Goal: Task Accomplishment & Management: Manage account settings

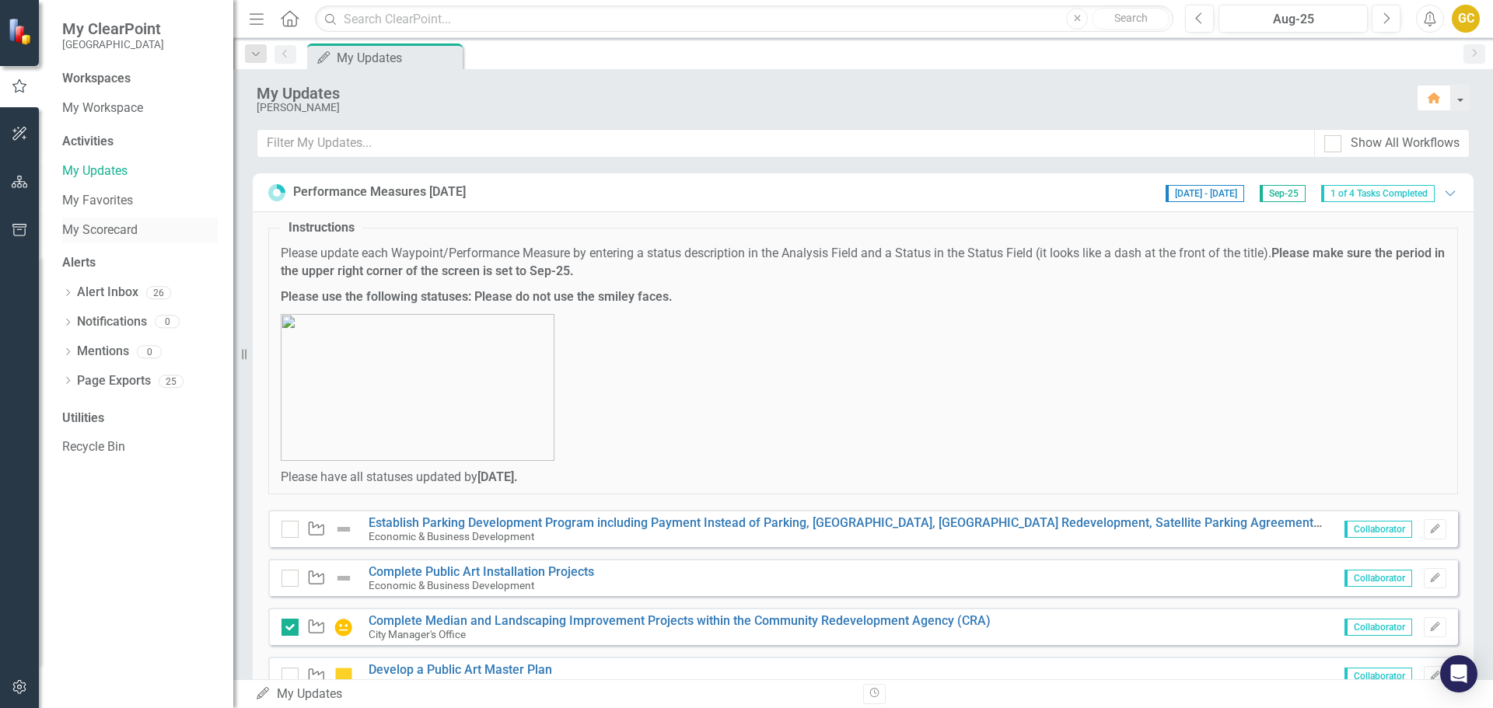
click at [96, 230] on link "My Scorecard" at bounding box center [140, 231] width 156 height 18
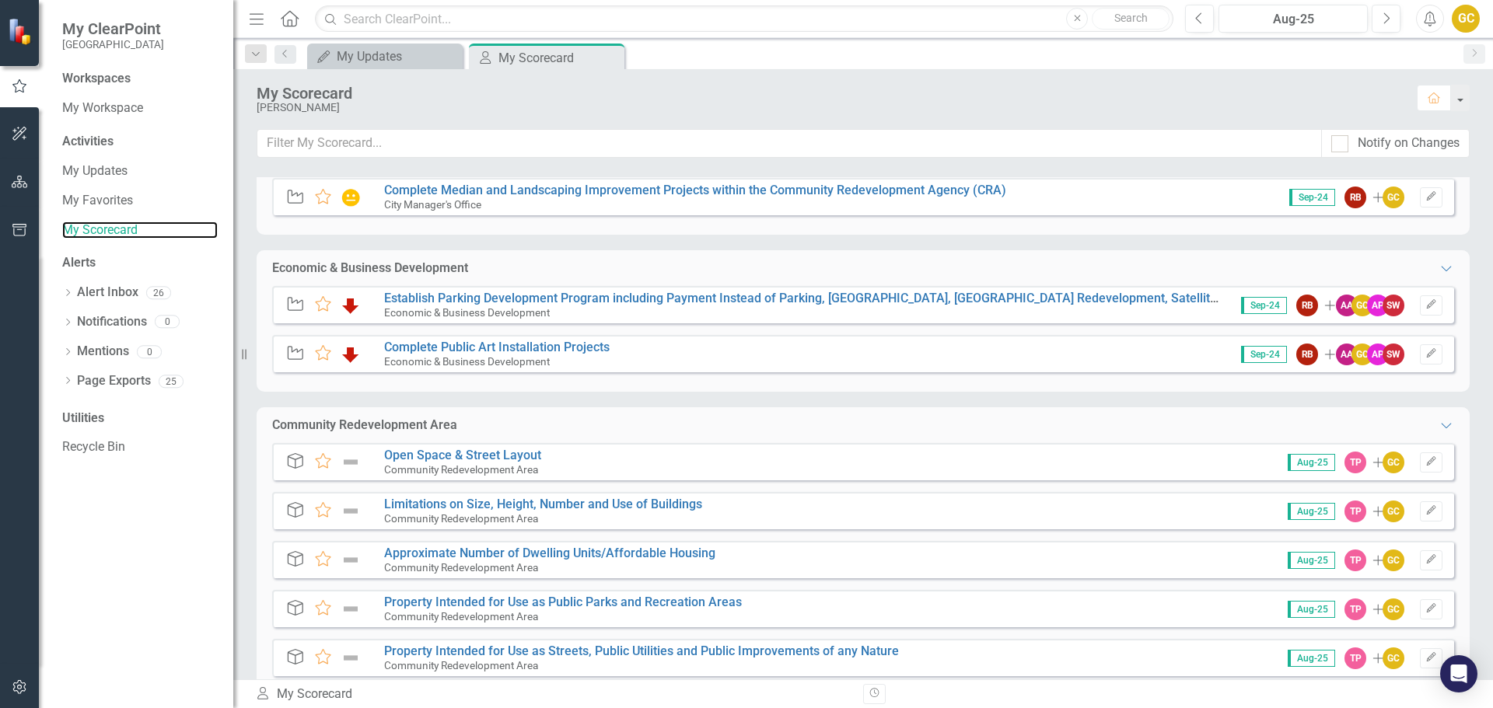
scroll to position [321, 0]
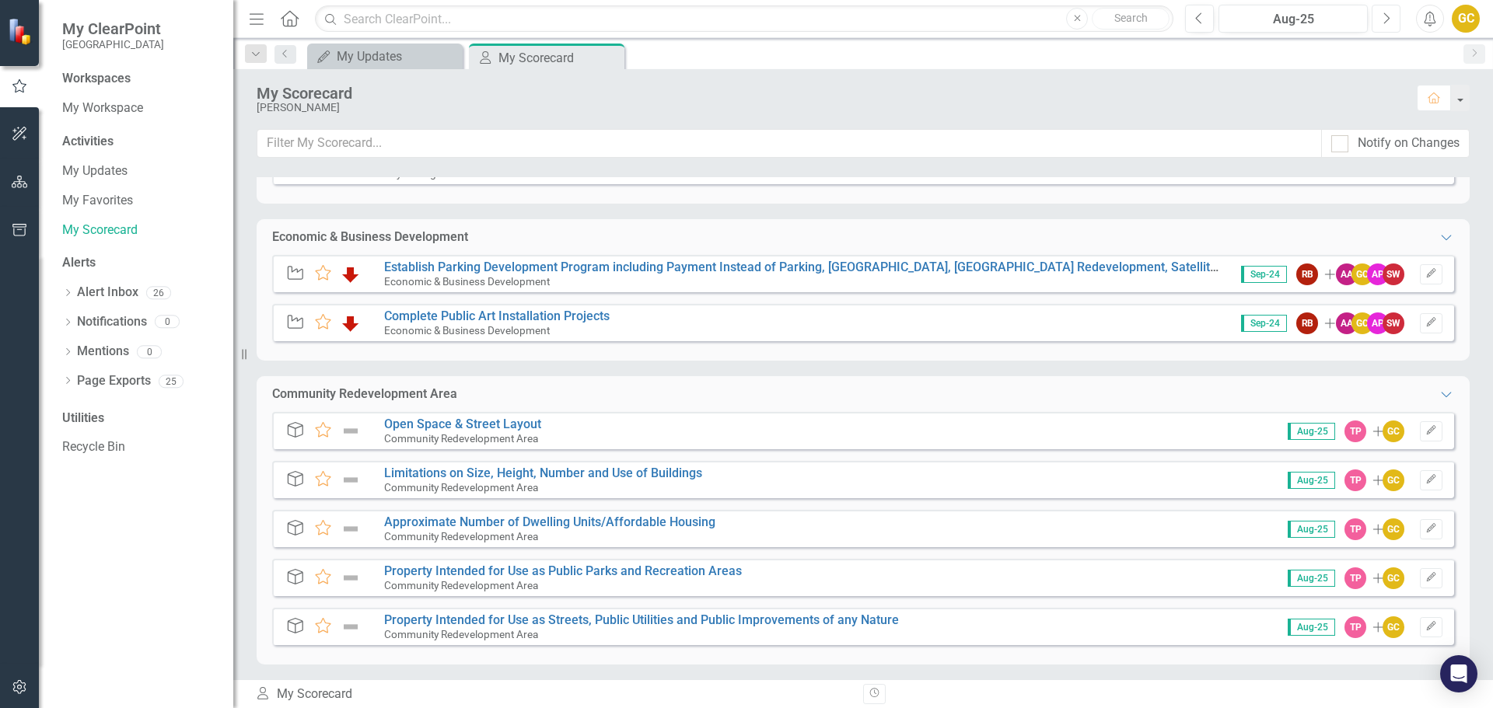
click at [1387, 12] on icon "Next" at bounding box center [1386, 19] width 9 height 14
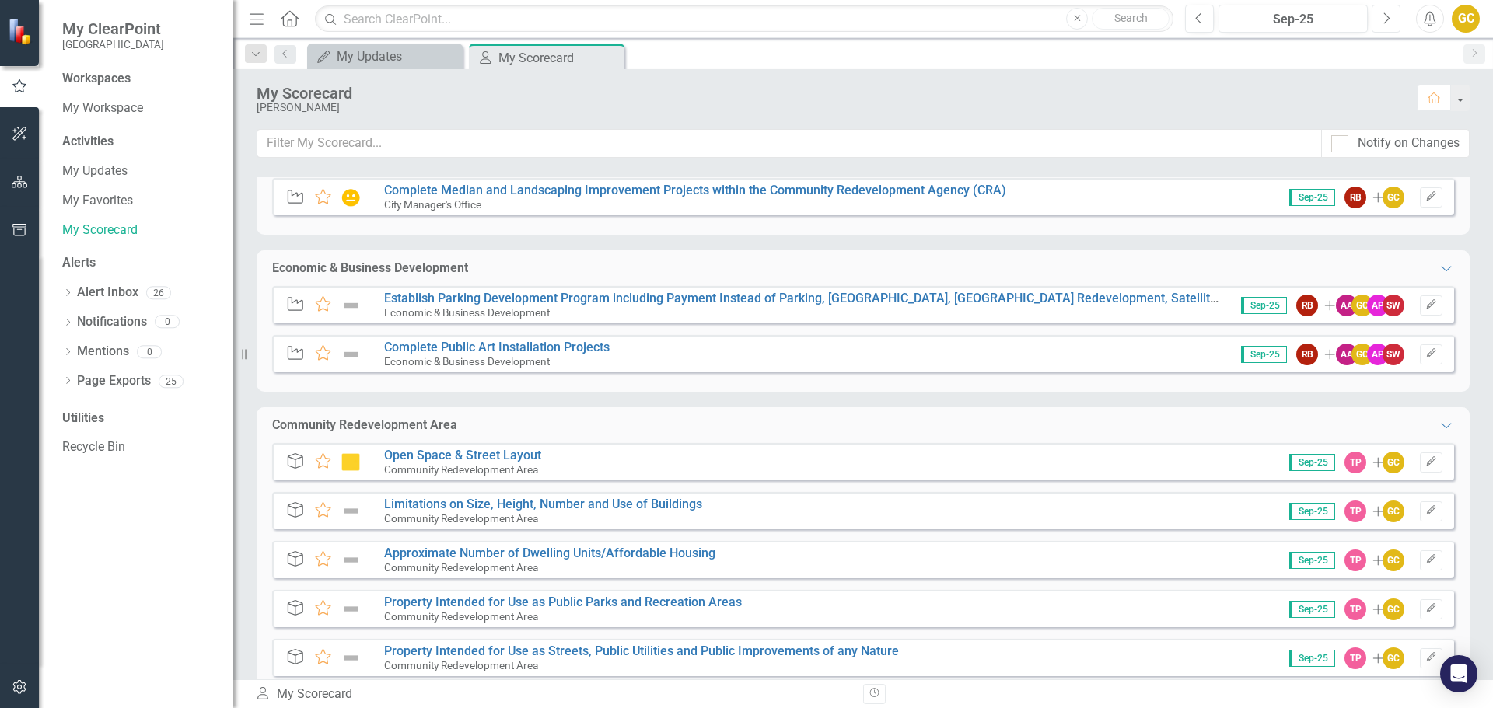
scroll to position [321, 0]
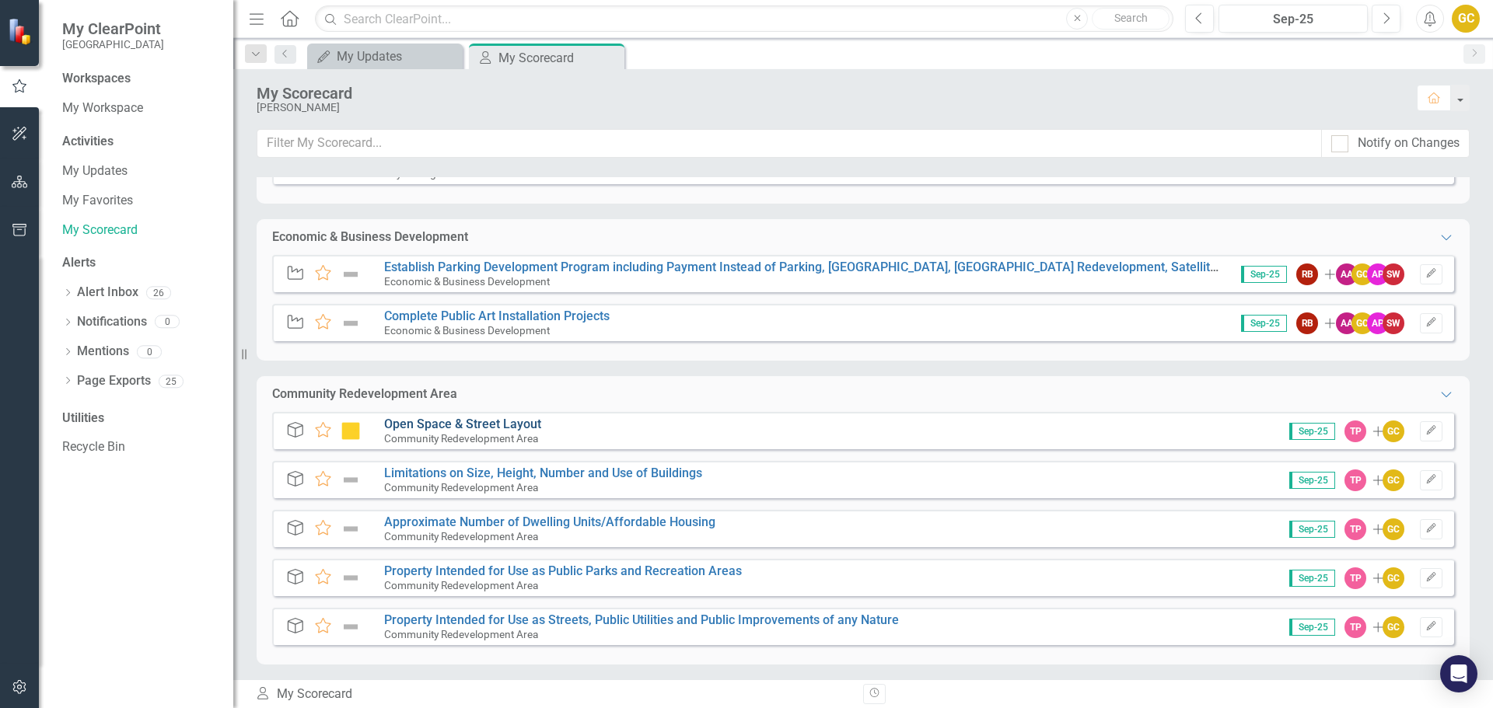
click at [498, 426] on link "Open Space & Street Layout" at bounding box center [462, 424] width 157 height 15
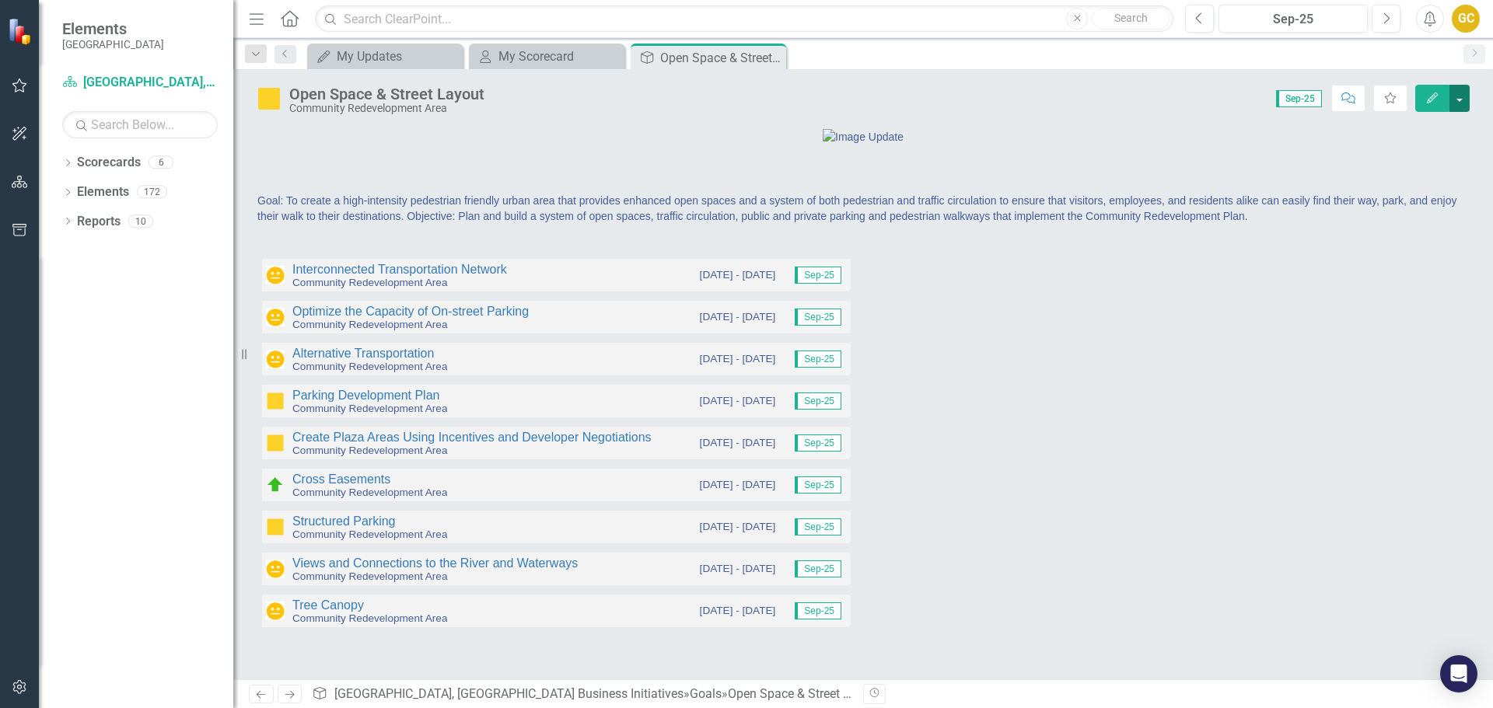
click at [1459, 100] on button "button" at bounding box center [1459, 98] width 20 height 27
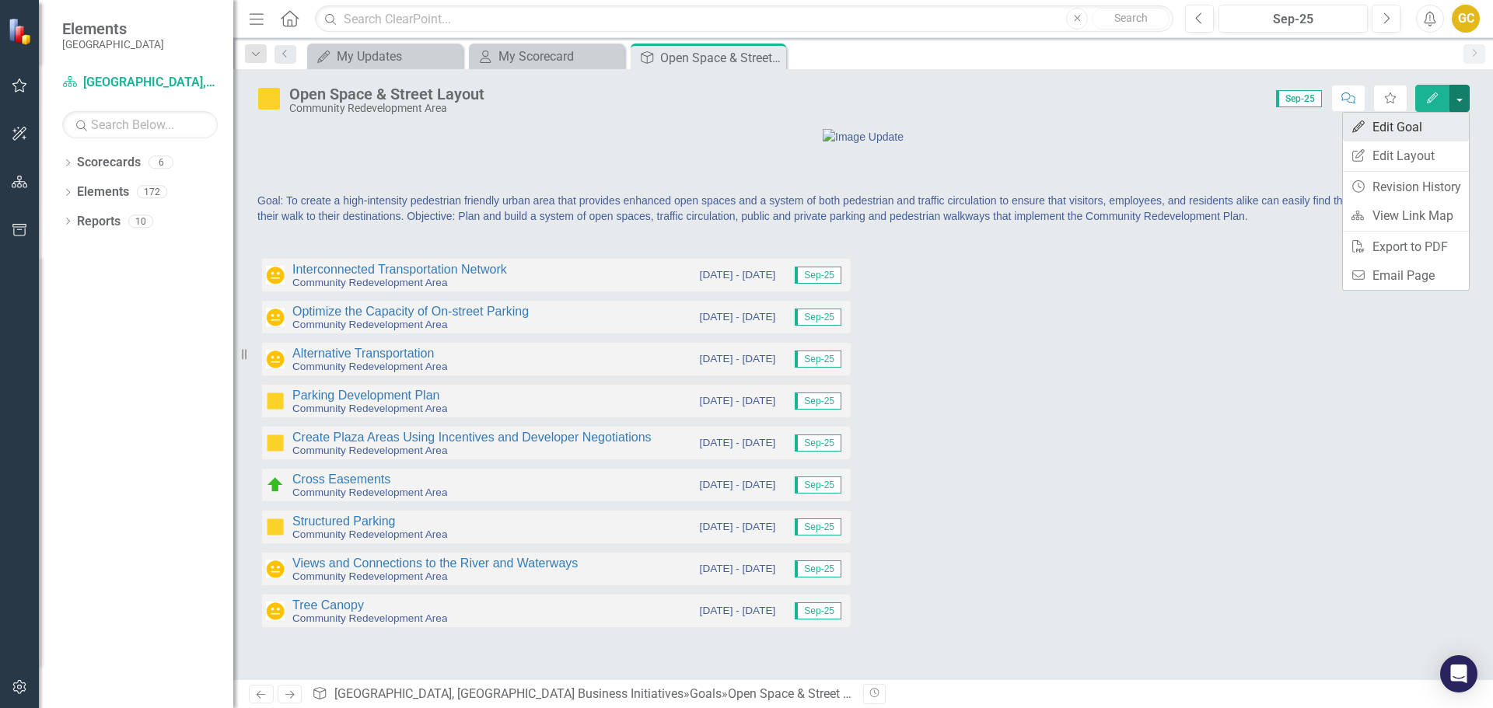
click at [1411, 124] on link "Edit Edit Goal" at bounding box center [1406, 127] width 126 height 29
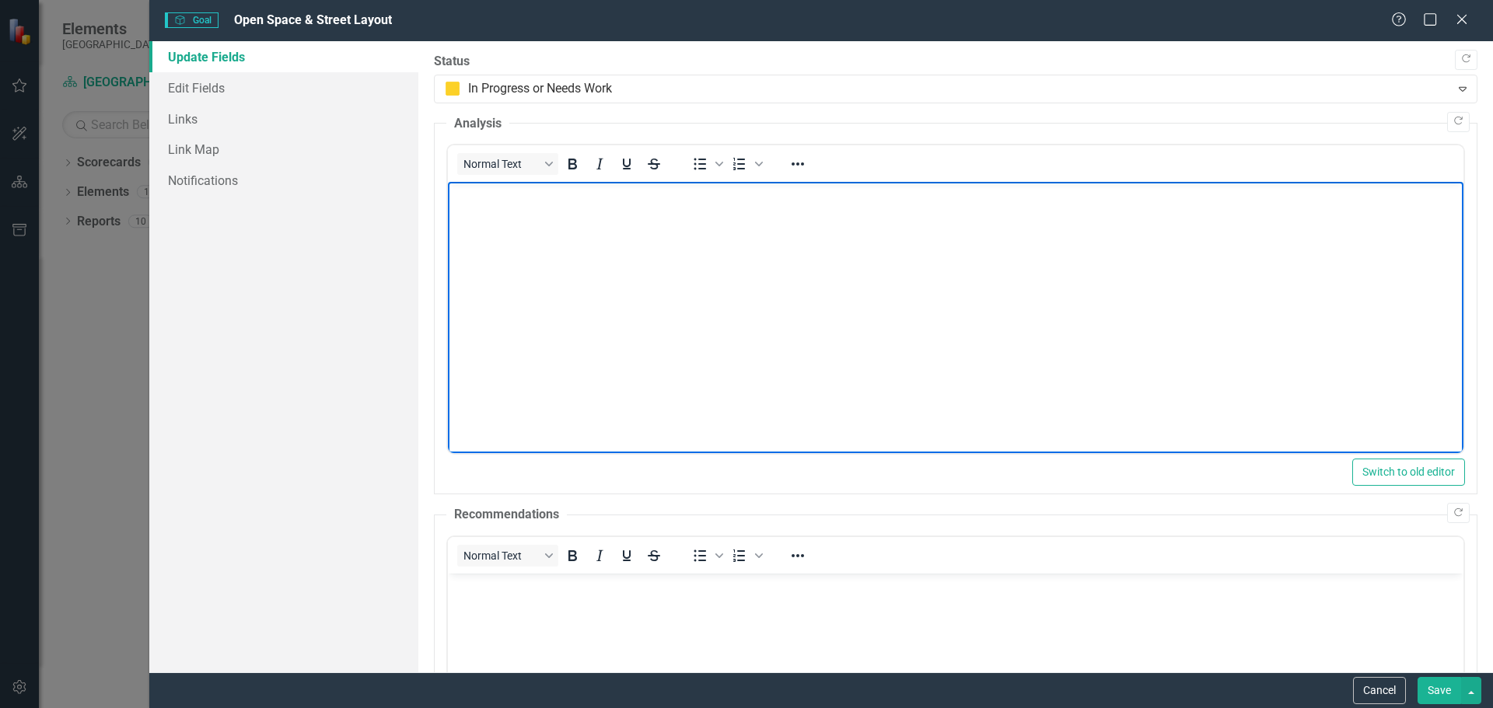
click at [466, 198] on p "Rich Text Area. Press ALT-0 for help." at bounding box center [955, 195] width 1008 height 19
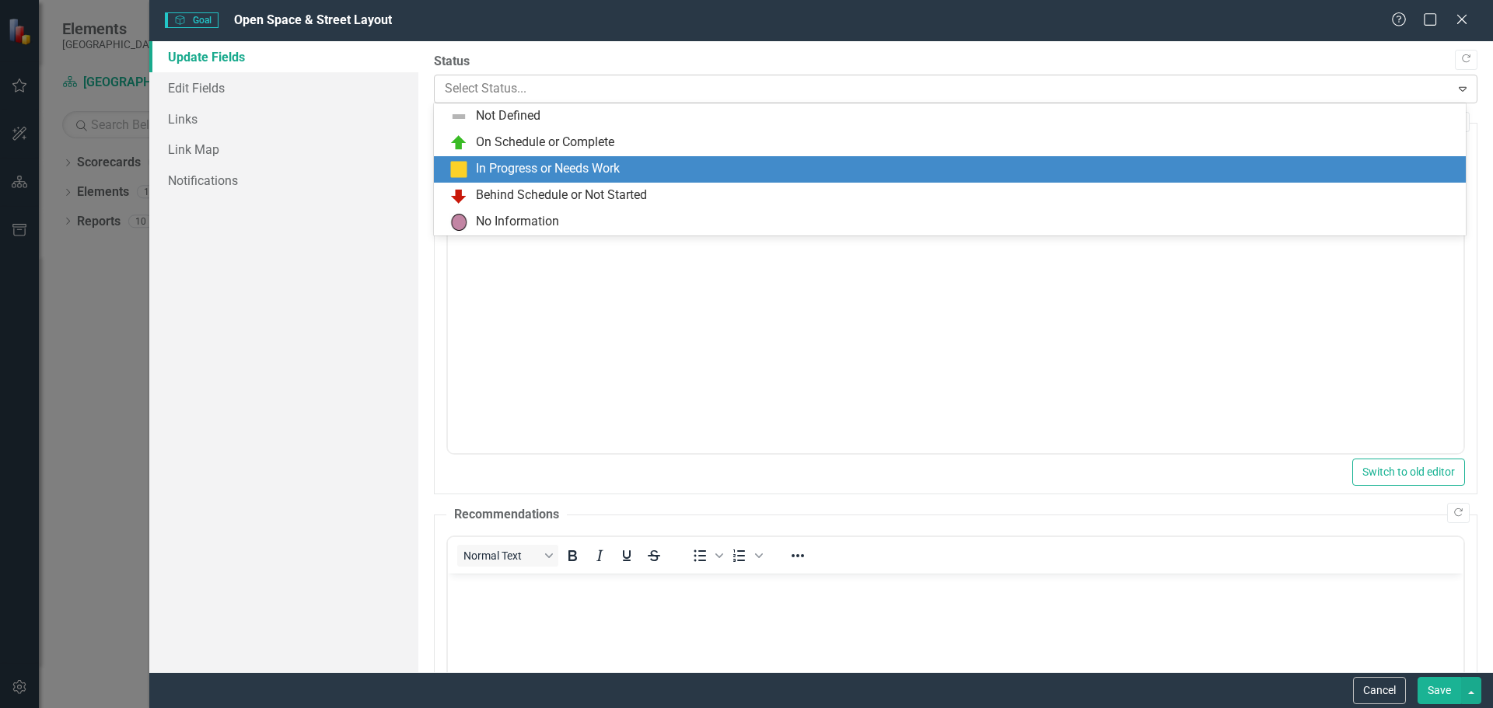
click at [1455, 82] on icon "Expand" at bounding box center [1463, 88] width 16 height 12
click at [519, 166] on div "In Progress or Needs Work" at bounding box center [548, 169] width 144 height 18
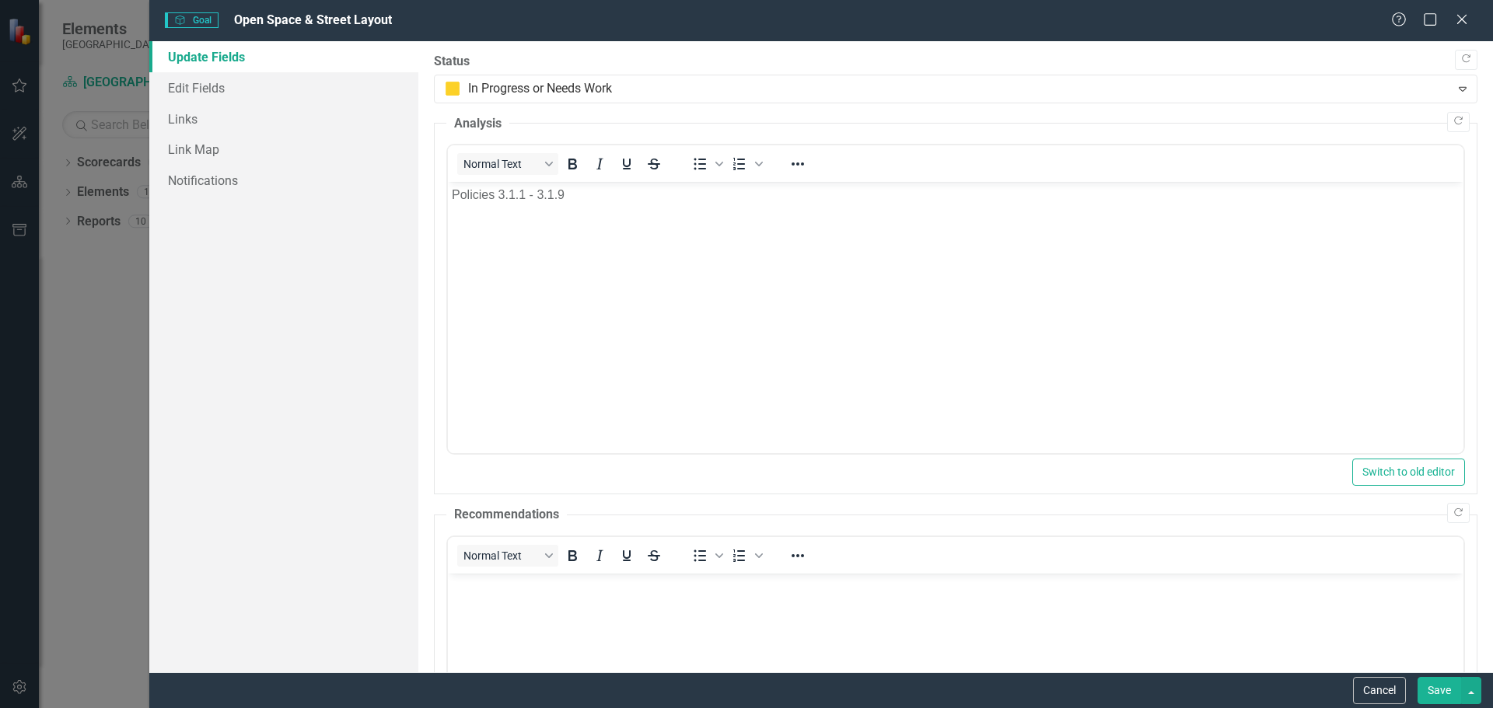
click at [578, 200] on p "Policies 3.1.1 - 3.1.9" at bounding box center [955, 195] width 1008 height 19
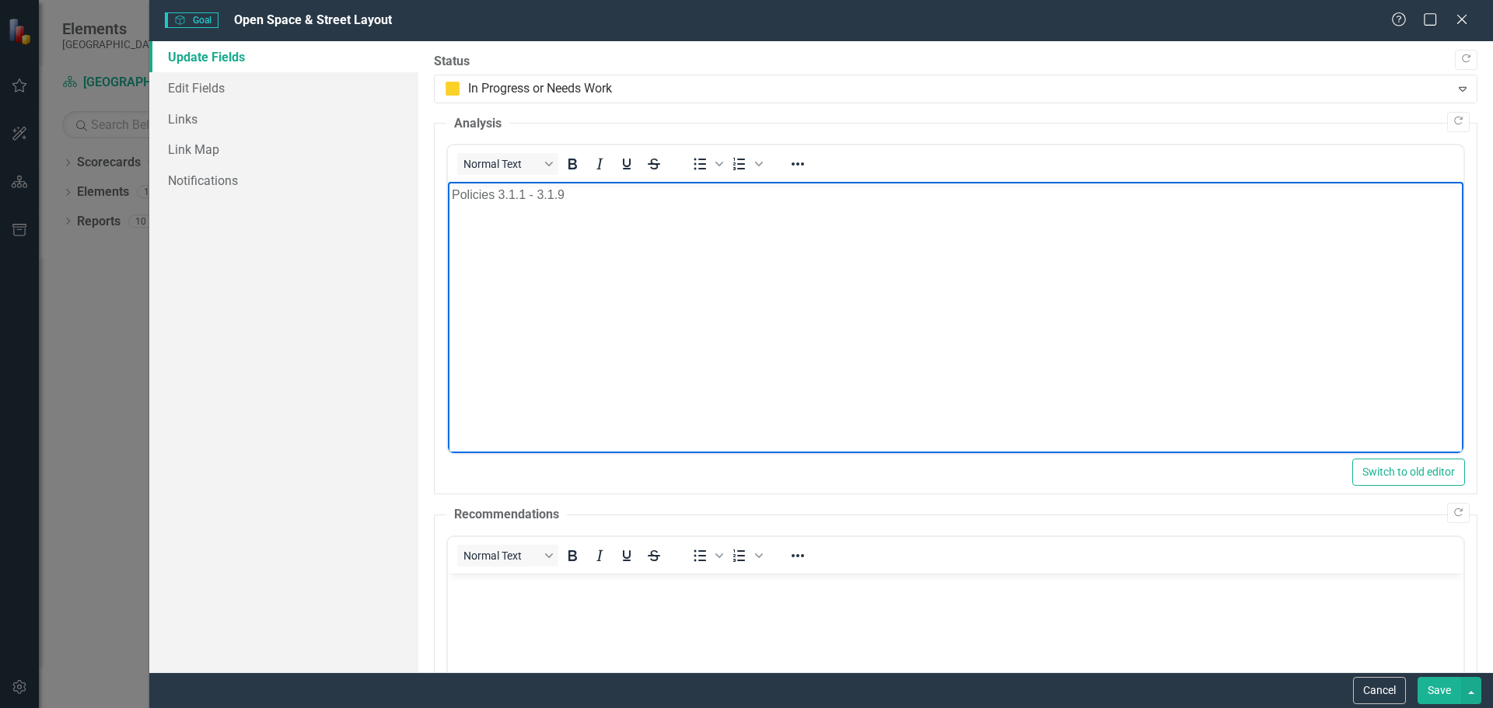
click at [452, 190] on p "Policies 3.1.1 - 3.1.9" at bounding box center [955, 195] width 1008 height 19
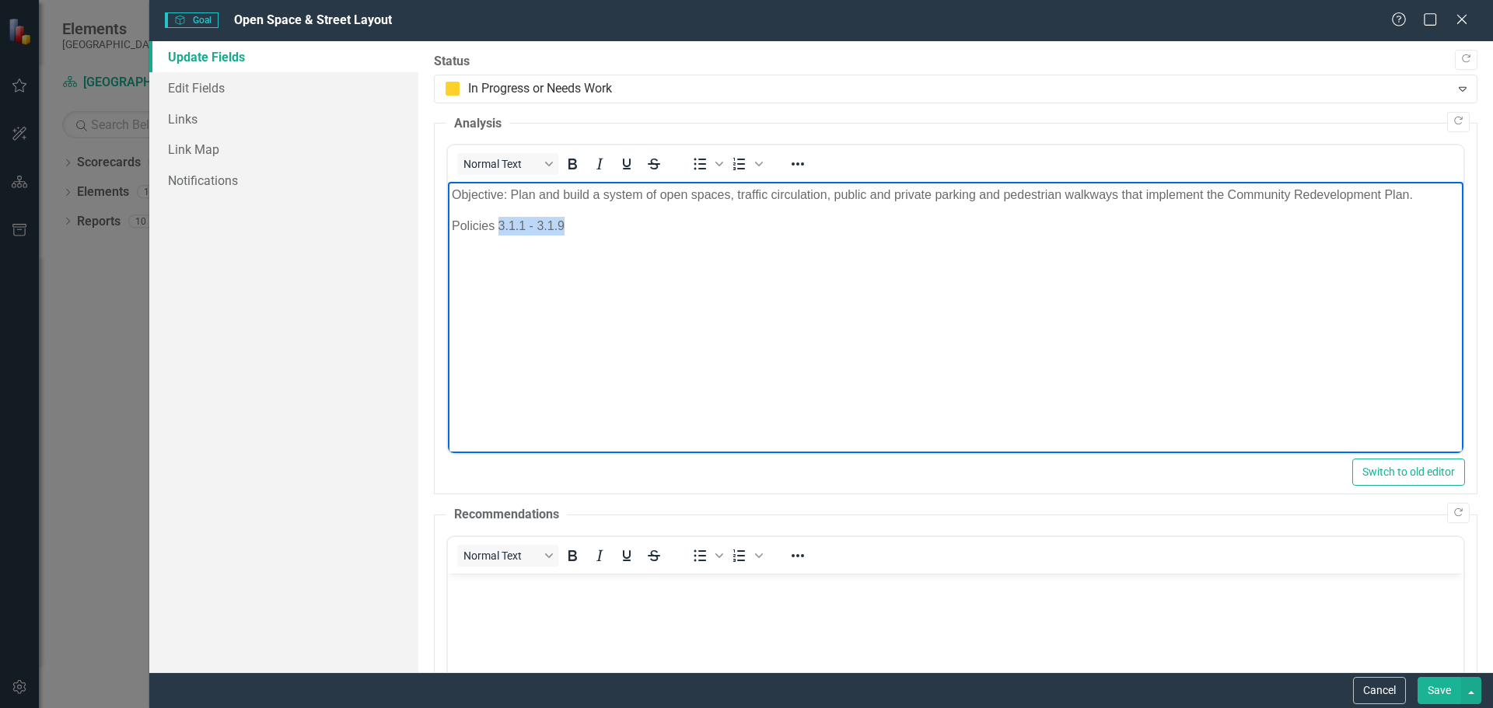
drag, startPoint x: 498, startPoint y: 225, endPoint x: 564, endPoint y: 221, distance: 66.3
click at [564, 221] on p "Policies 3.1.1 - 3.1.9" at bounding box center [955, 226] width 1008 height 19
click at [477, 223] on p "Policies 3.1.1 - 3.1.9" at bounding box center [955, 226] width 1008 height 19
click at [1427, 193] on p "Objective: Plan and build a system of open spaces, traffic circulation, public …" at bounding box center [955, 195] width 1008 height 19
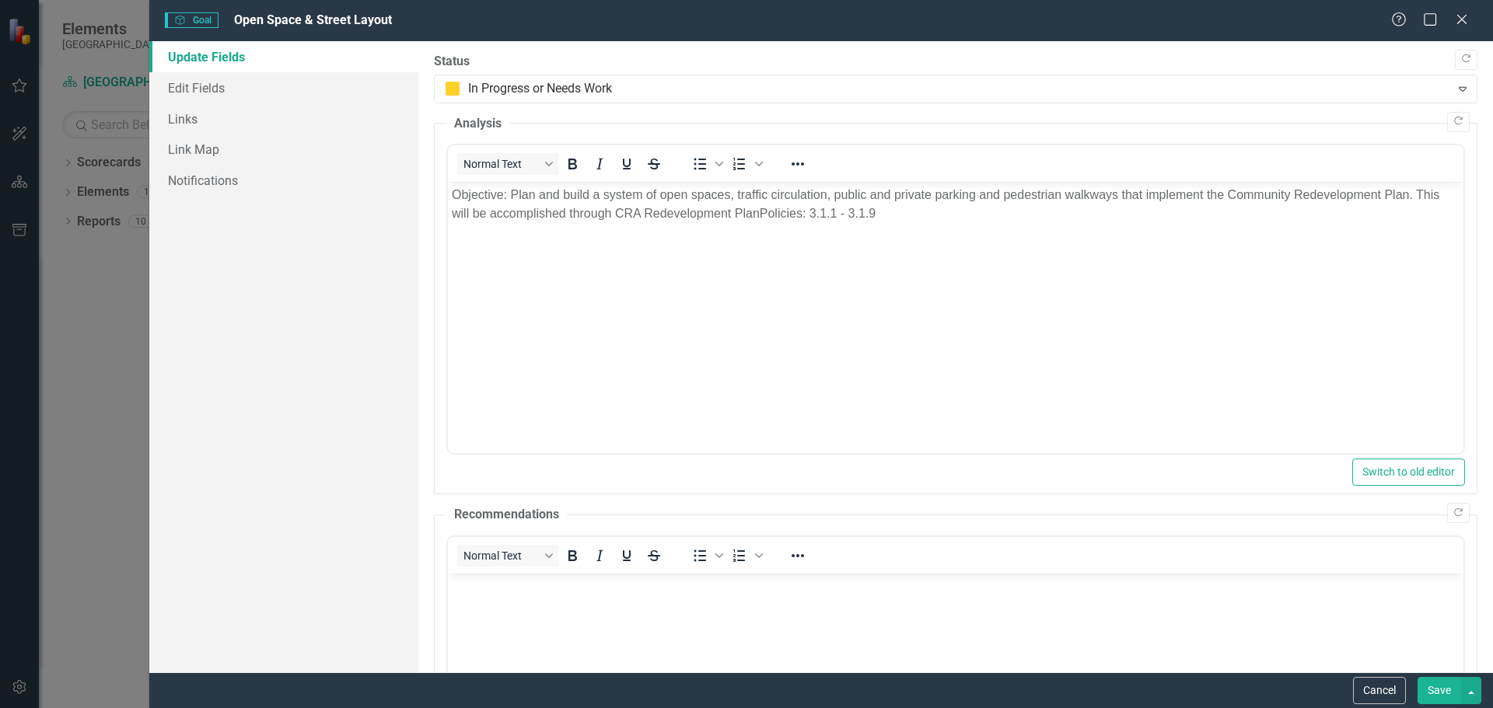
click at [1429, 690] on button "Save" at bounding box center [1439, 690] width 44 height 27
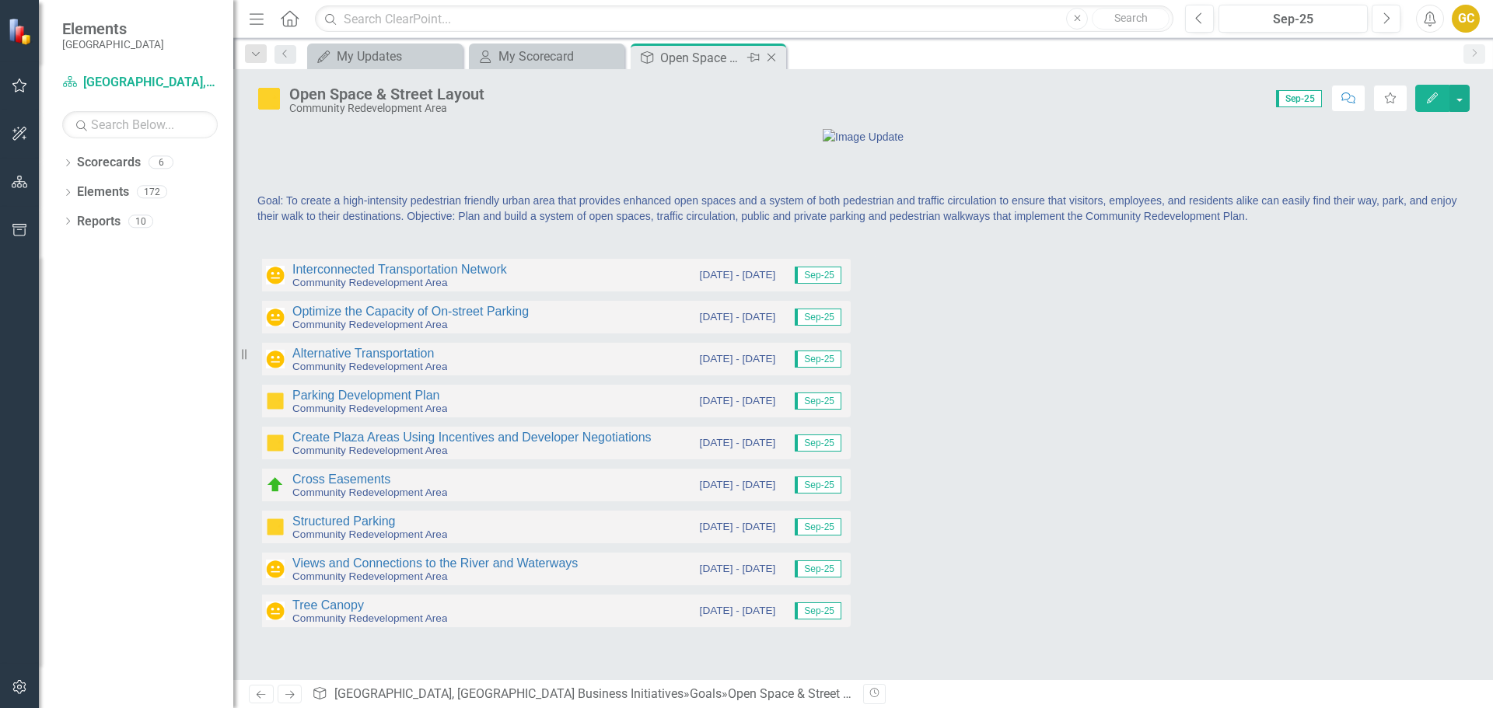
click at [770, 53] on icon "Close" at bounding box center [772, 57] width 16 height 12
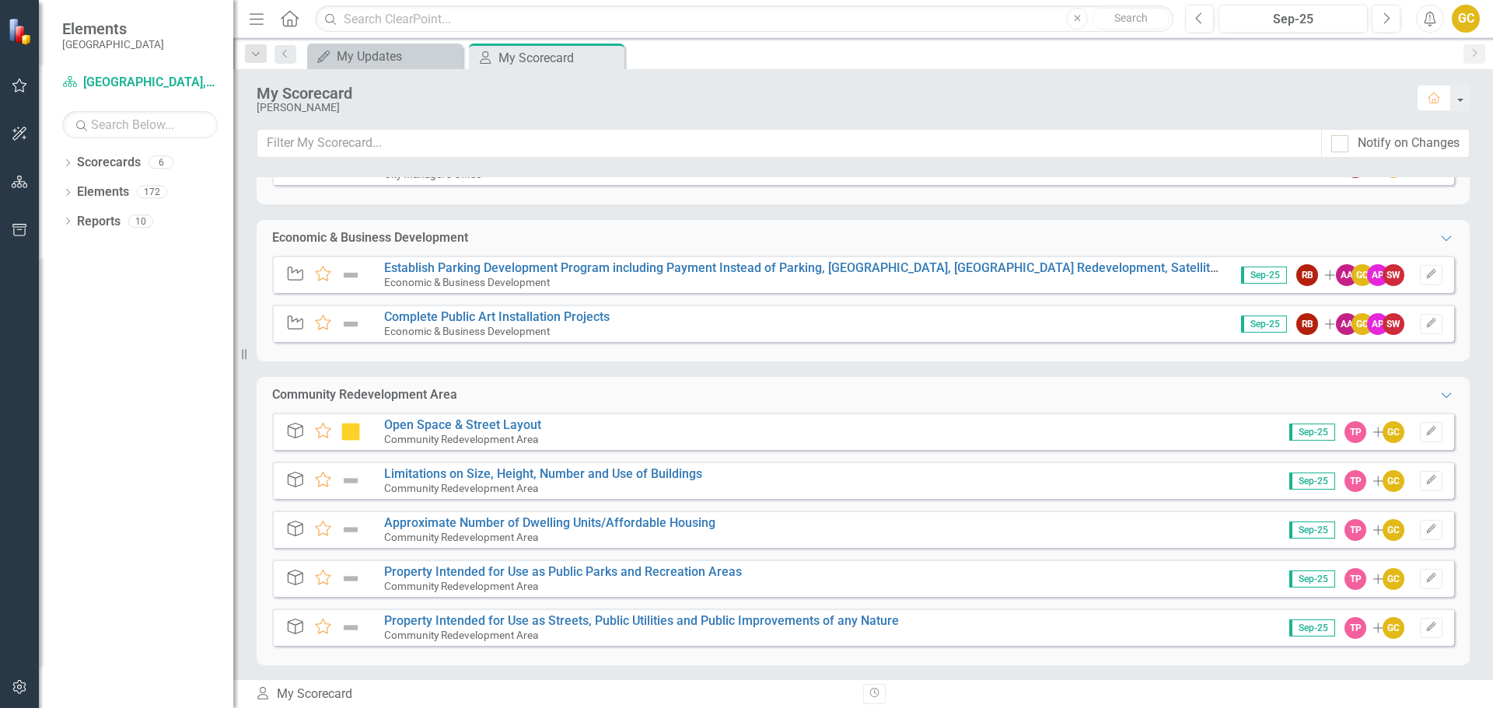
scroll to position [321, 0]
click at [462, 470] on link "Limitations on Size, Height, Number and Use of Buildings" at bounding box center [543, 473] width 318 height 15
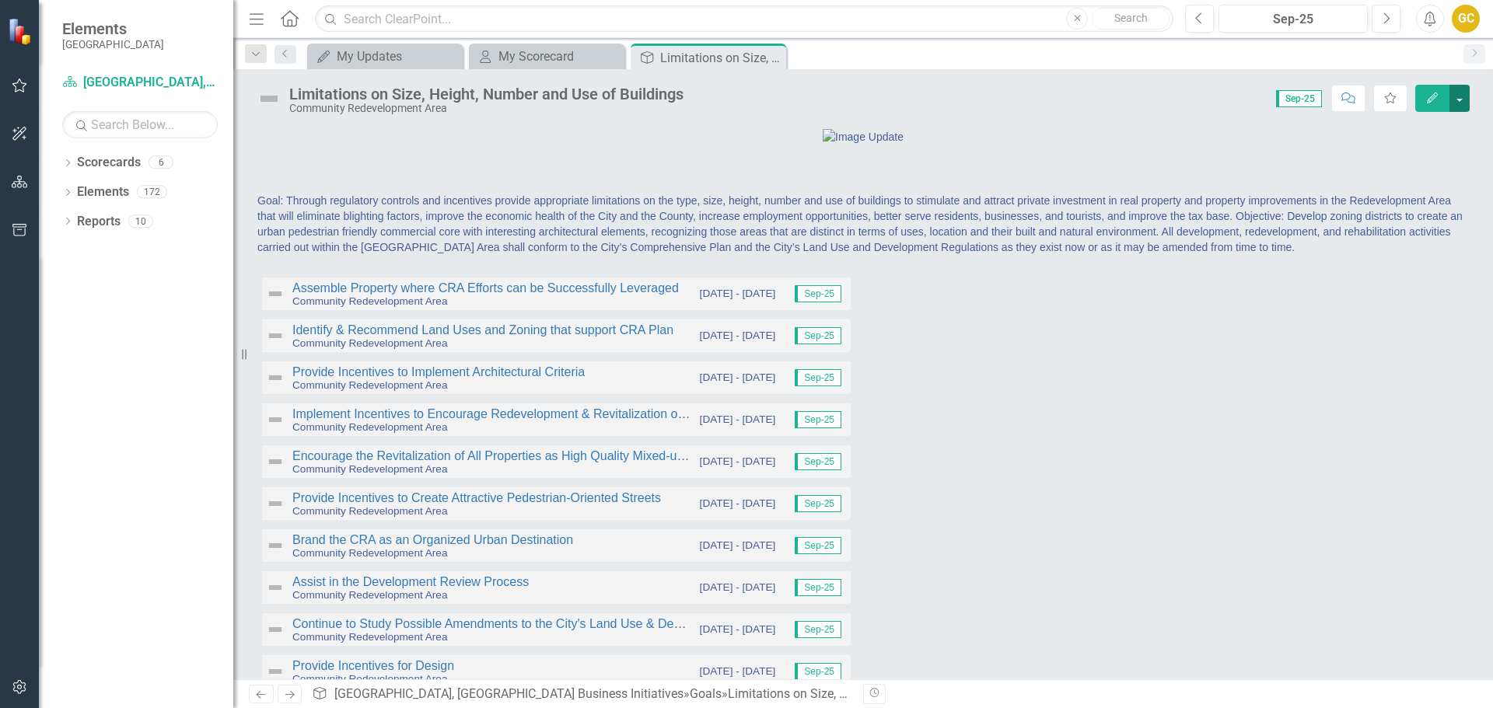
click at [1454, 100] on button "button" at bounding box center [1459, 98] width 20 height 27
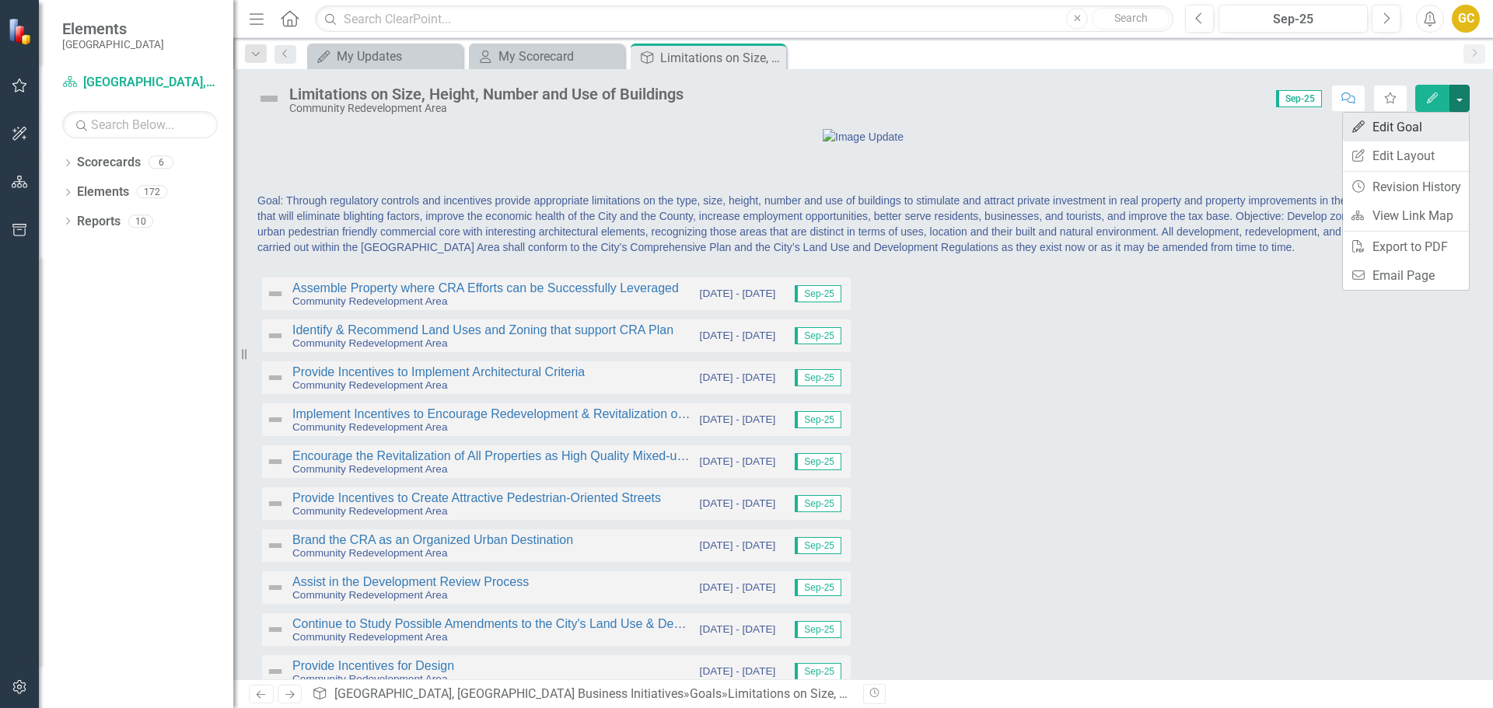
click at [1425, 131] on link "Edit Edit Goal" at bounding box center [1406, 127] width 126 height 29
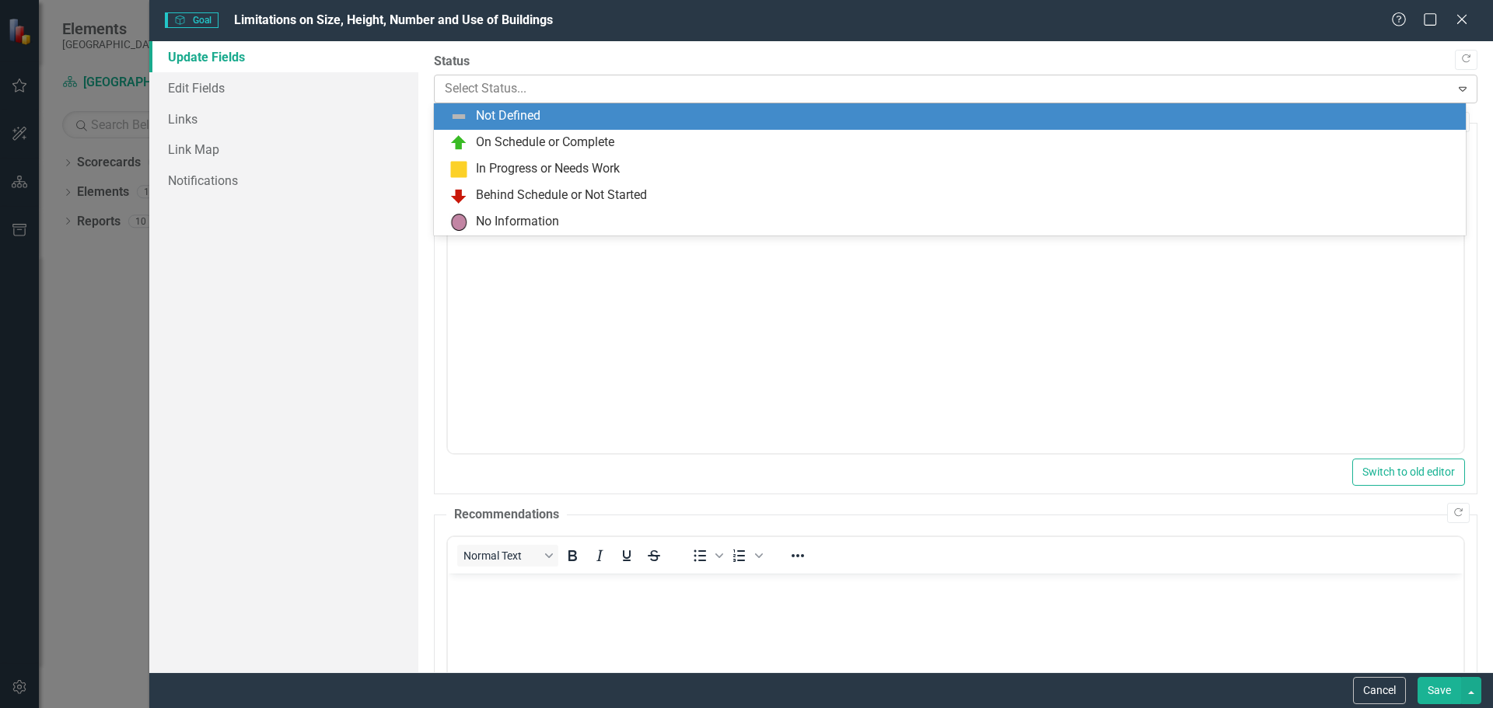
click at [1455, 82] on icon "Expand" at bounding box center [1463, 88] width 16 height 12
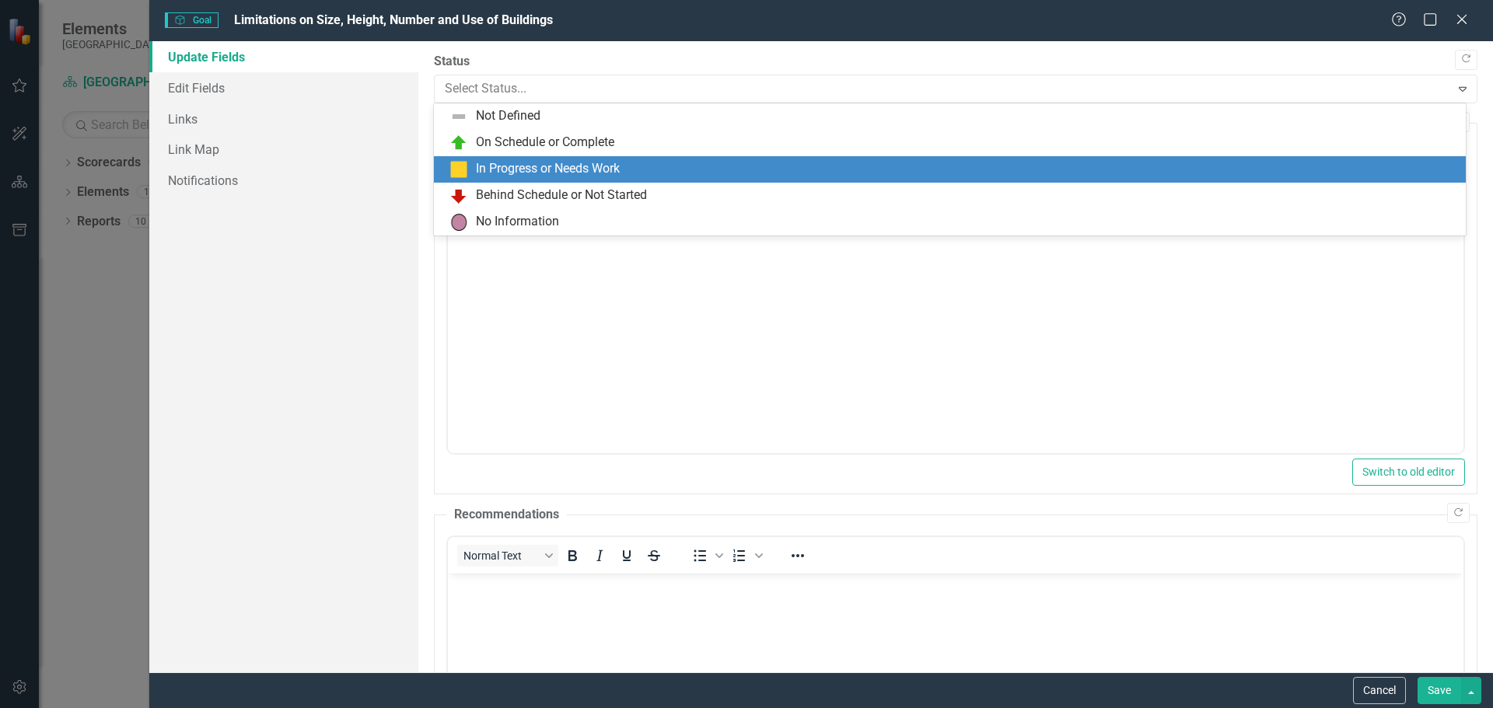
click at [543, 165] on div "In Progress or Needs Work" at bounding box center [548, 169] width 144 height 18
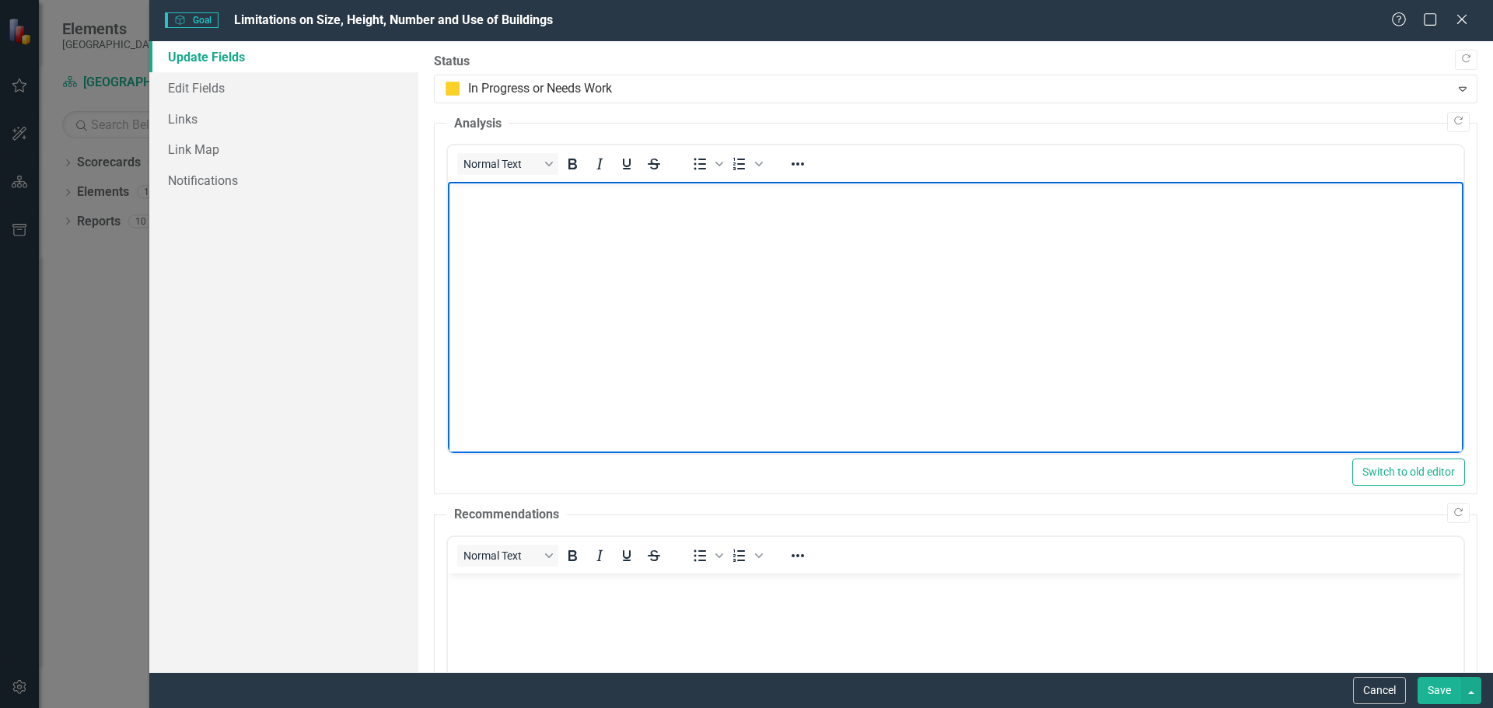
click at [468, 199] on p "Rich Text Area. Press ALT-0 for help." at bounding box center [955, 195] width 1008 height 19
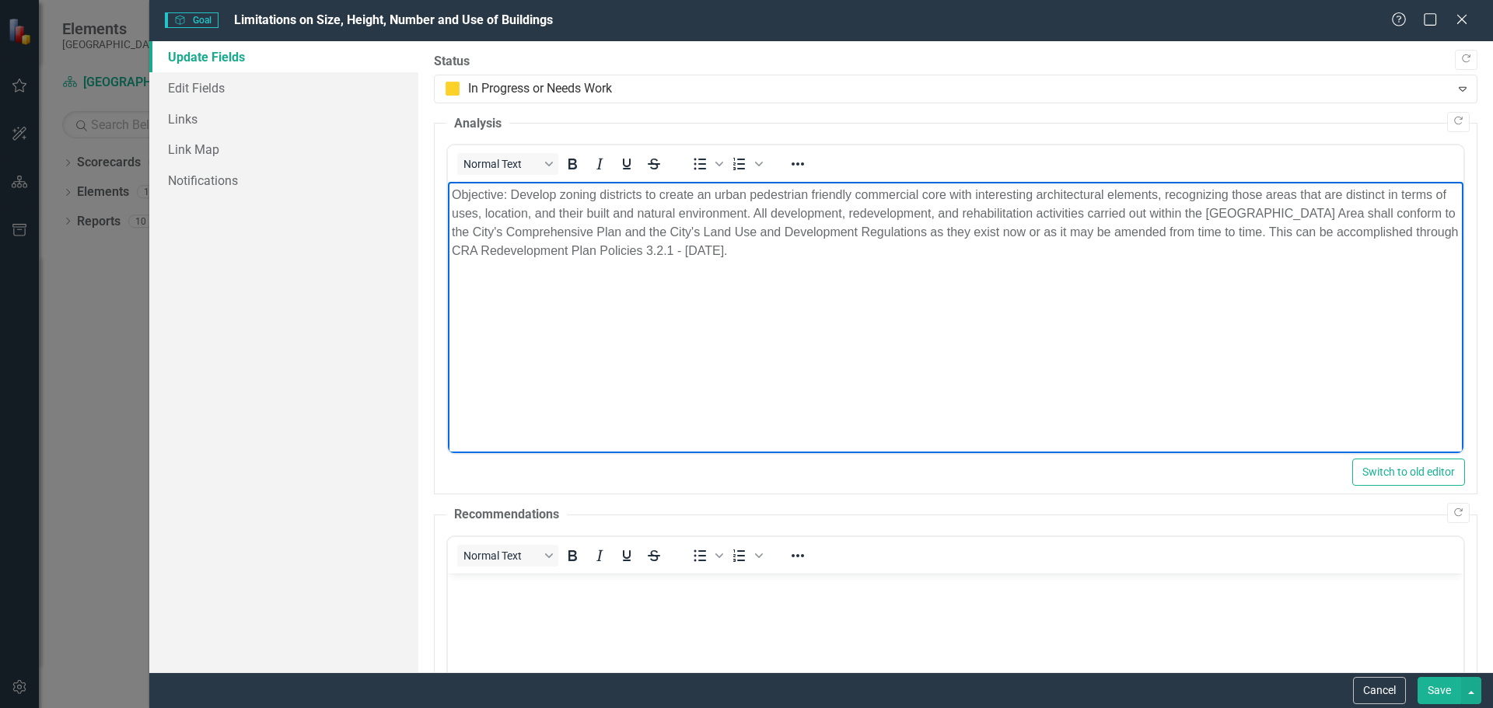
click at [1435, 685] on button "Save" at bounding box center [1439, 690] width 44 height 27
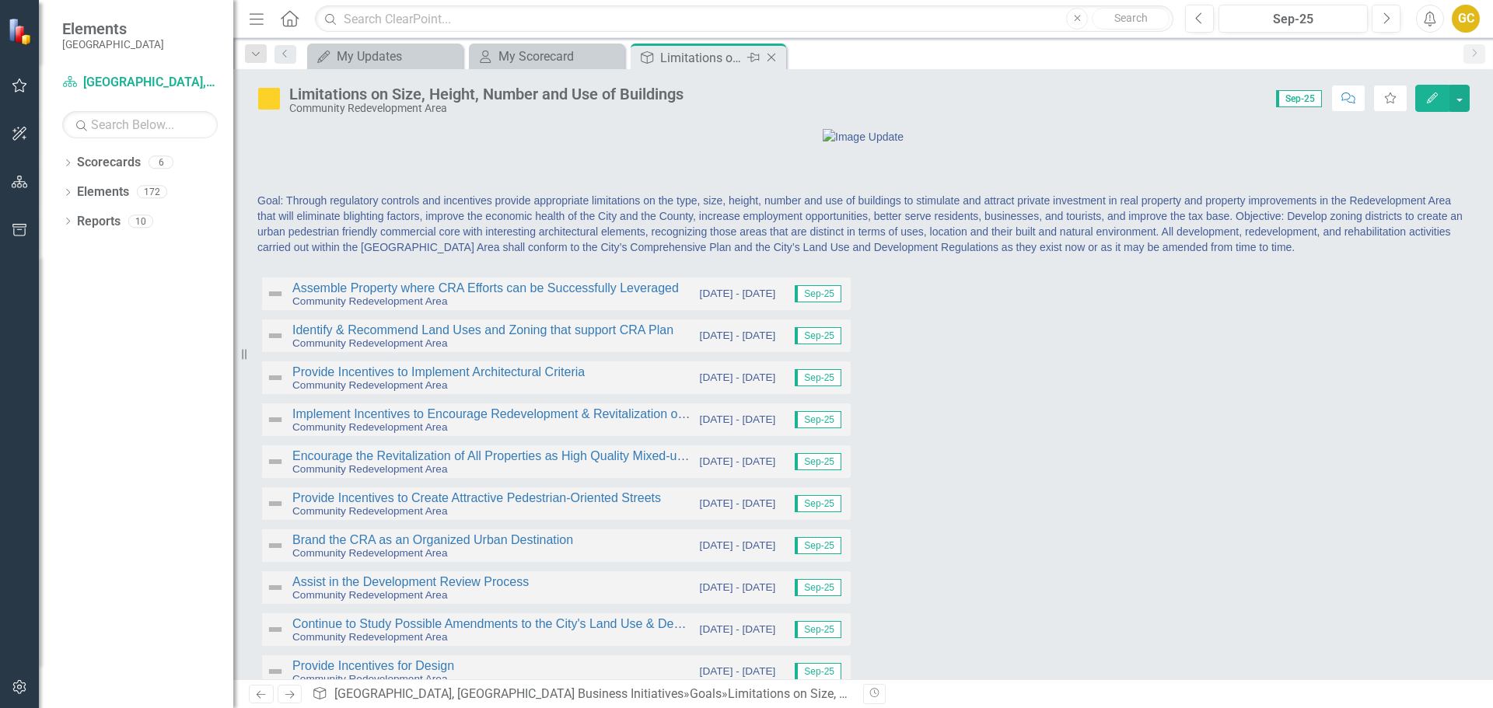
click at [768, 58] on icon "Close" at bounding box center [772, 57] width 16 height 12
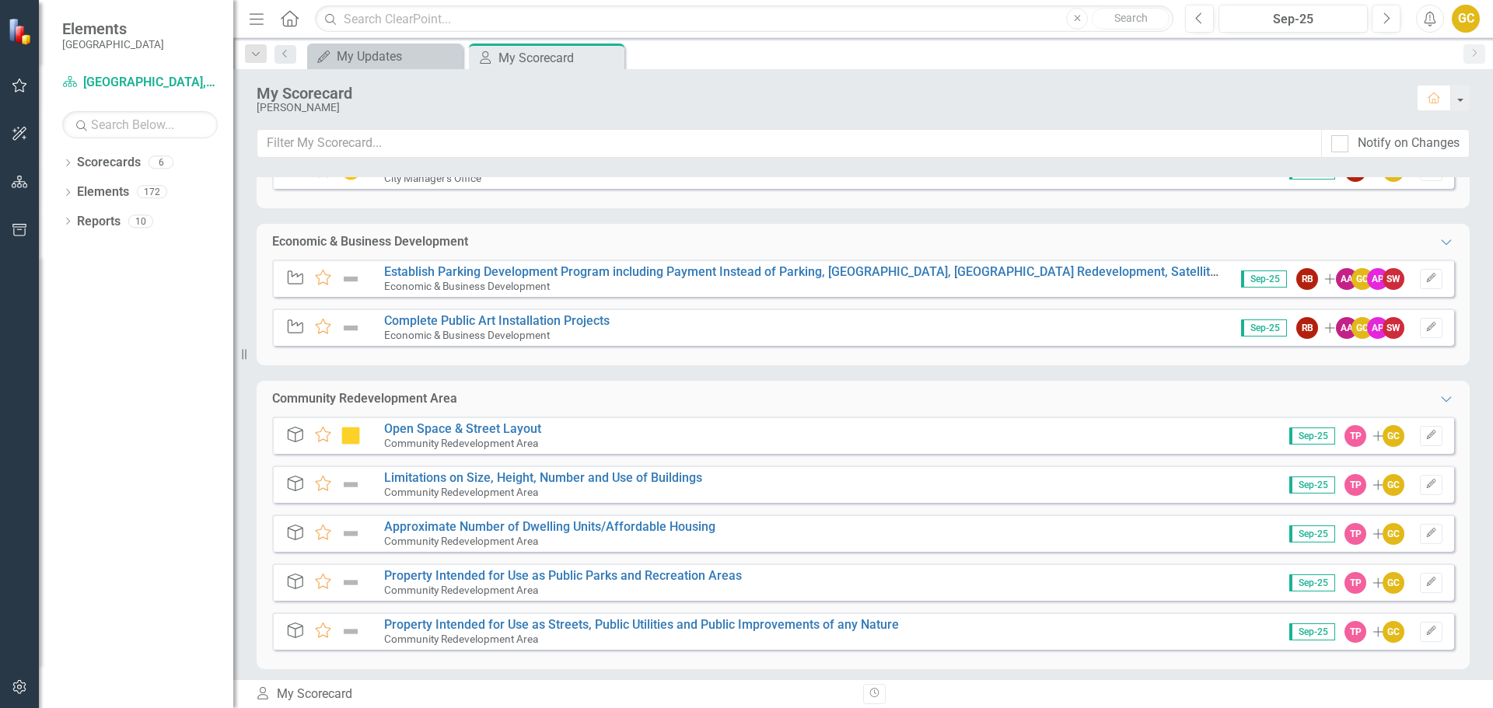
scroll to position [321, 0]
